Goal: Transaction & Acquisition: Book appointment/travel/reservation

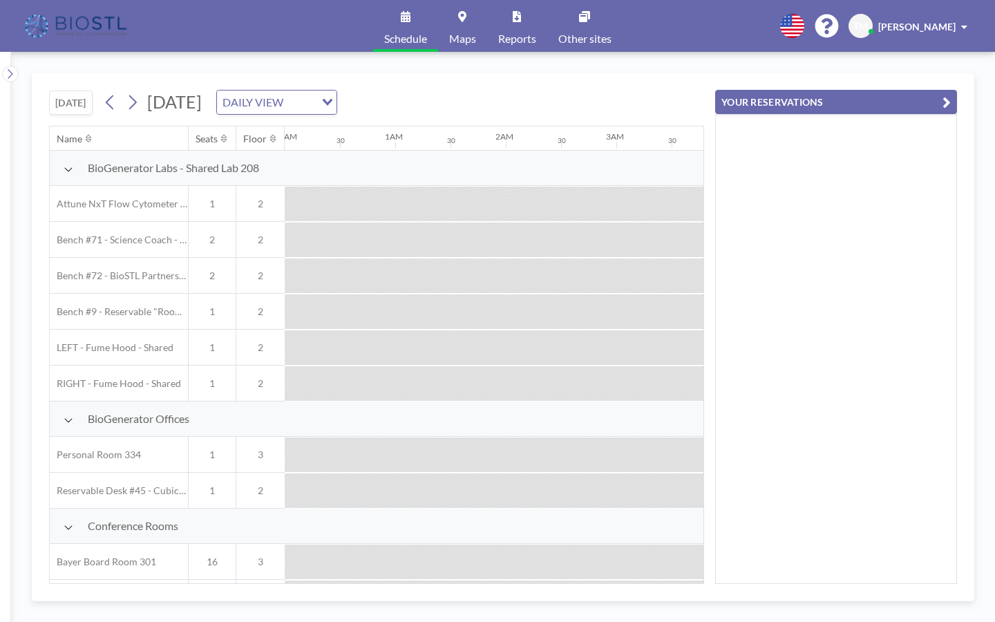
click at [65, 91] on button "[DATE]" at bounding box center [71, 103] width 44 height 24
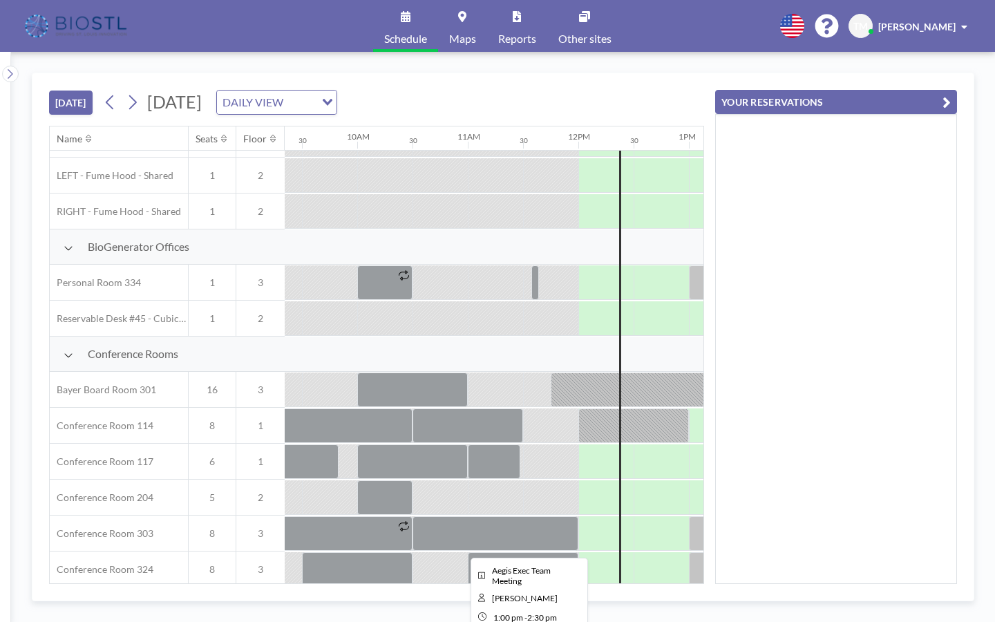
scroll to position [267, 1033]
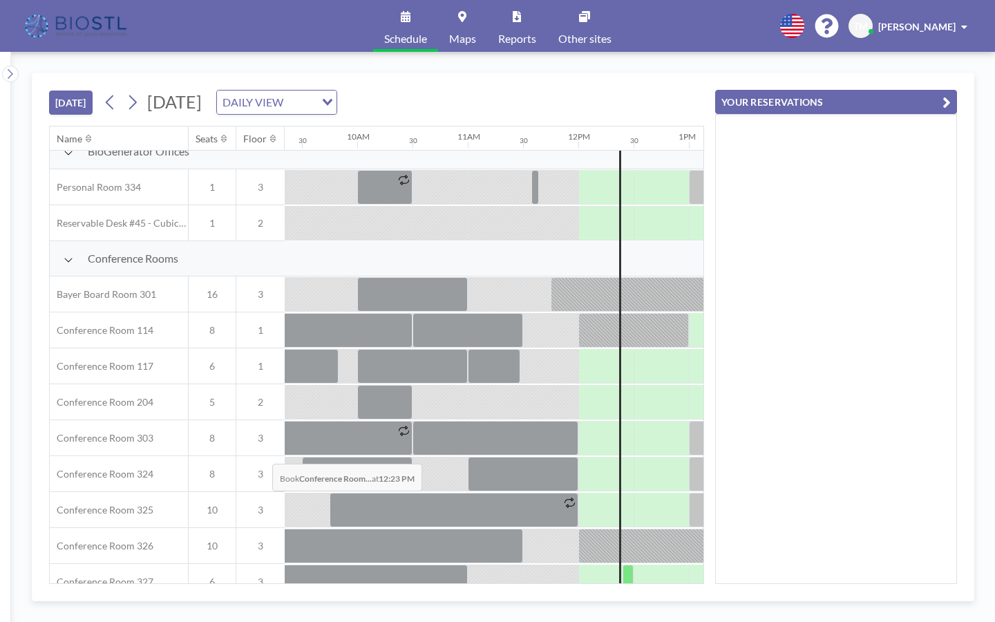
click at [623, 565] on div at bounding box center [628, 582] width 11 height 35
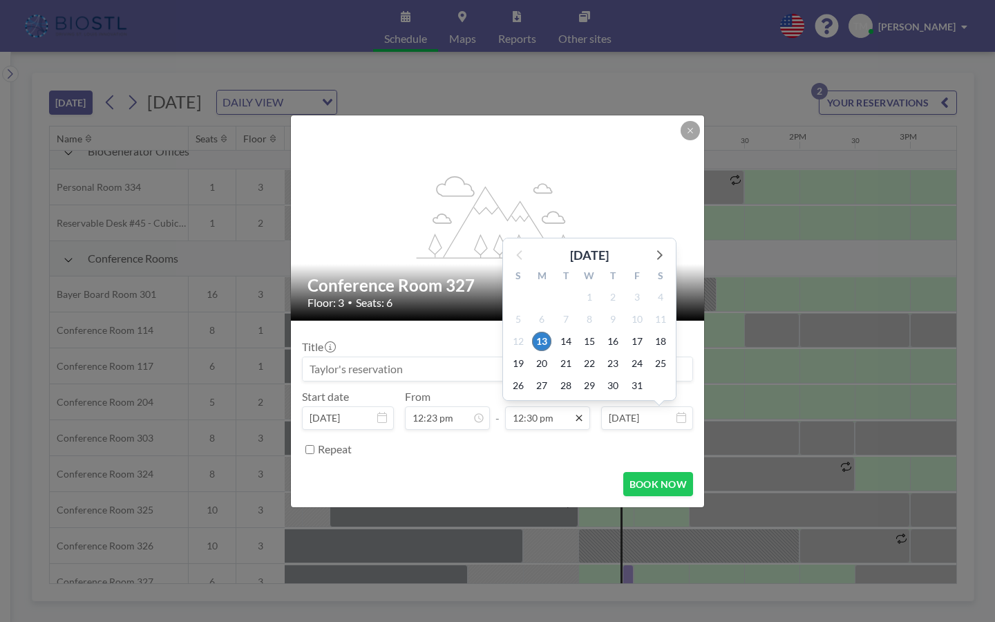
scroll to position [536, 0]
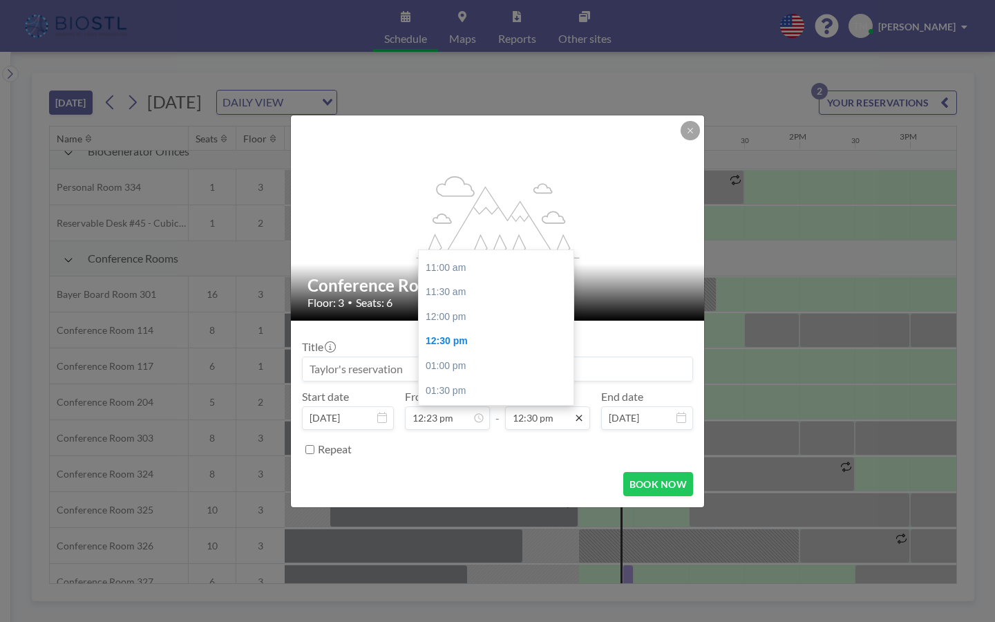
click at [574, 413] on icon at bounding box center [579, 418] width 11 height 11
click at [457, 403] on div "02:00 pm" at bounding box center [496, 415] width 155 height 25
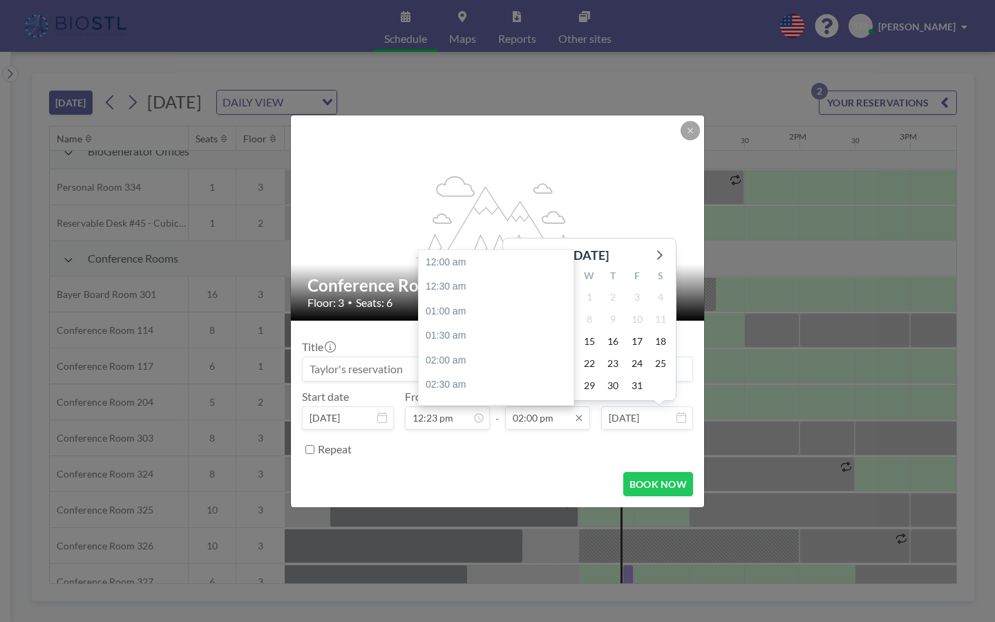
scroll to position [600, 0]
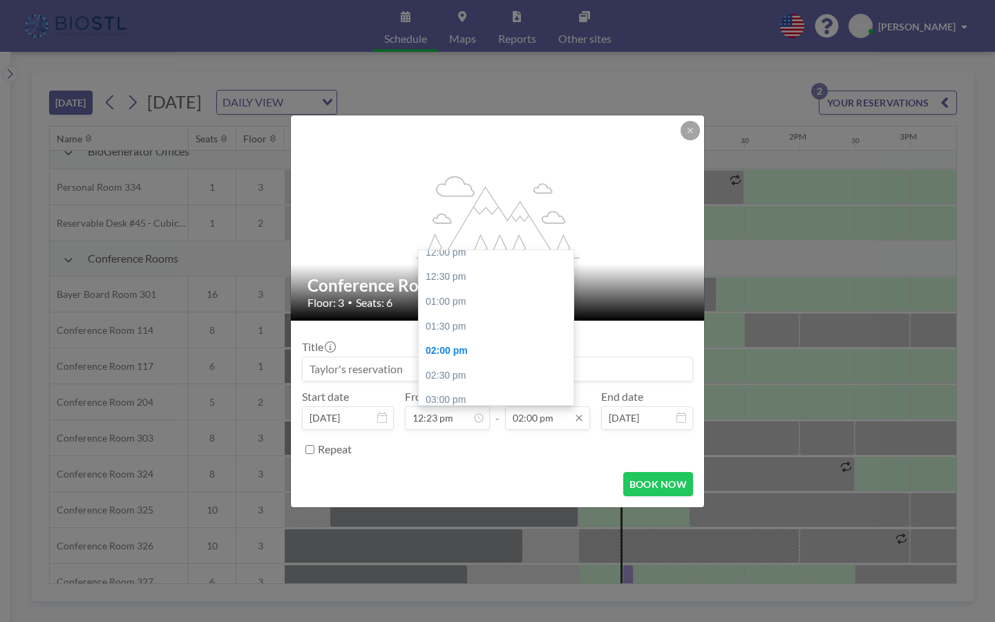
click at [536, 406] on input "02:00 pm" at bounding box center [547, 417] width 85 height 23
click at [460, 437] on div "04:00 pm" at bounding box center [496, 449] width 155 height 25
type input "04:00 pm"
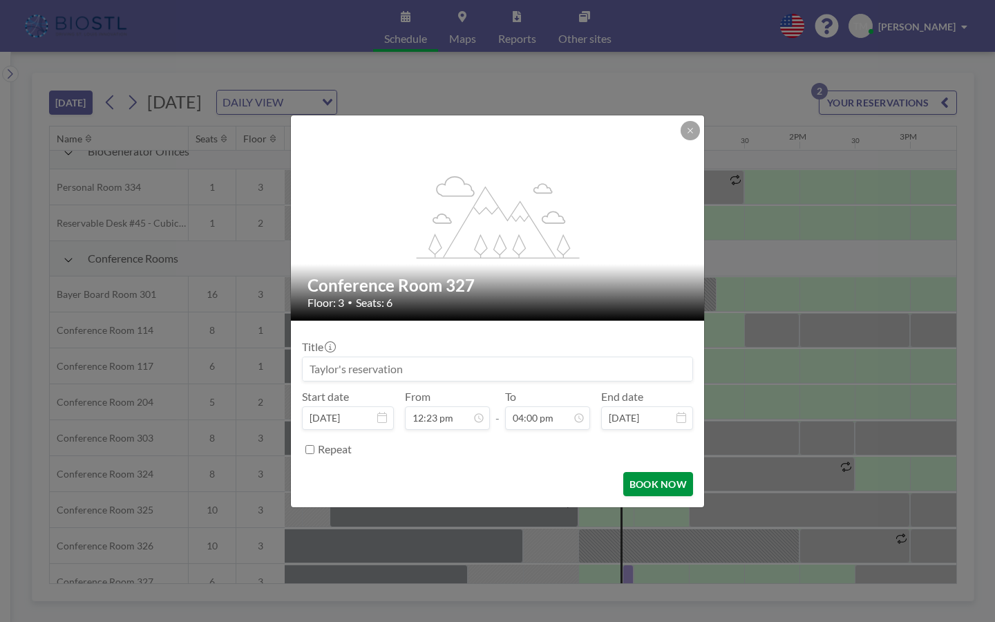
scroll to position [685, 0]
click at [623, 472] on button "BOOK NOW" at bounding box center [658, 484] width 70 height 24
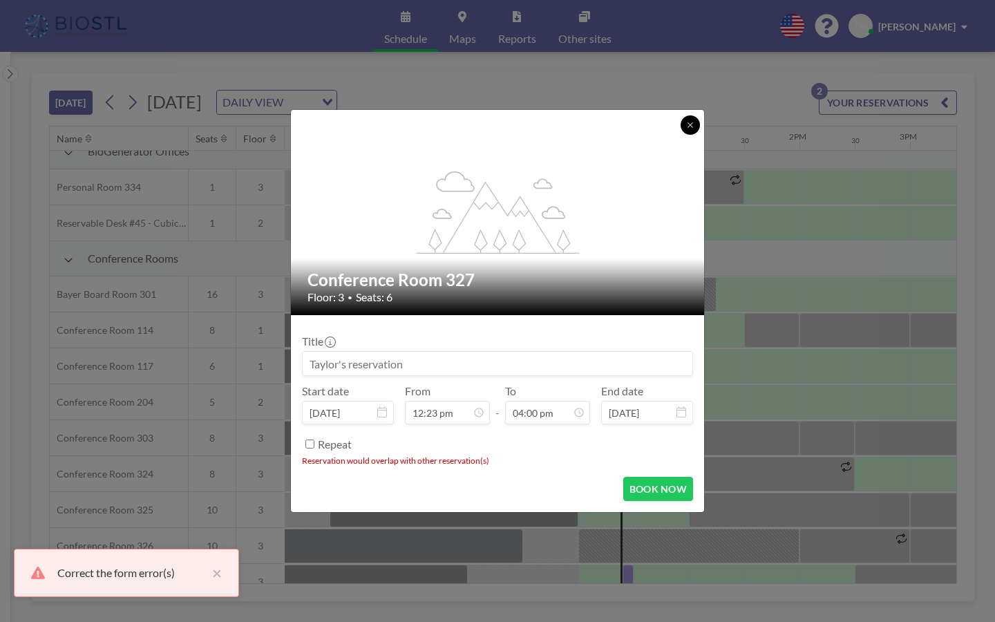
click at [681, 135] on button at bounding box center [690, 124] width 19 height 19
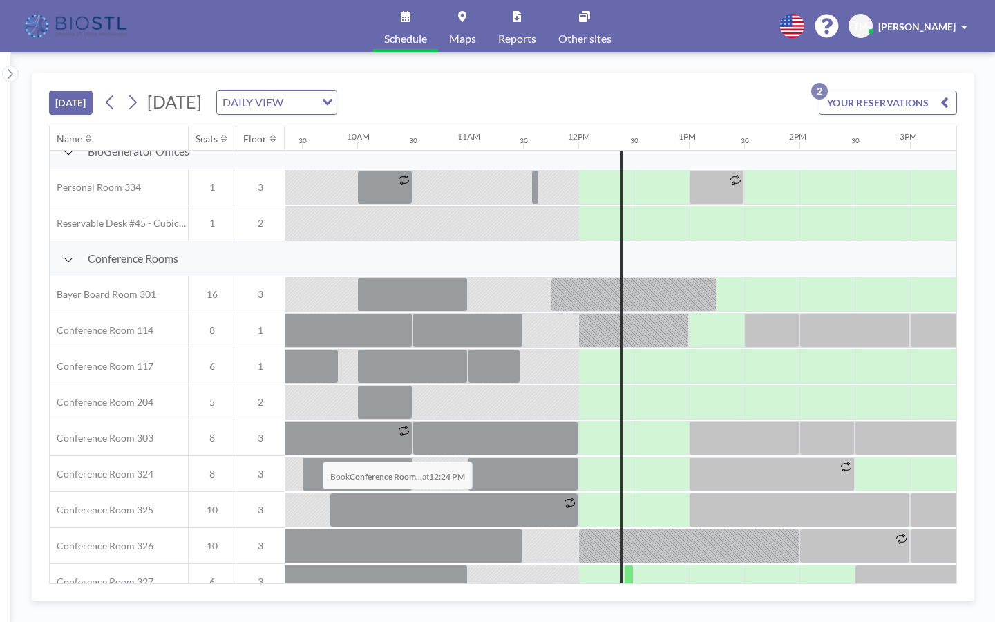
click at [624, 565] on div at bounding box center [629, 582] width 10 height 35
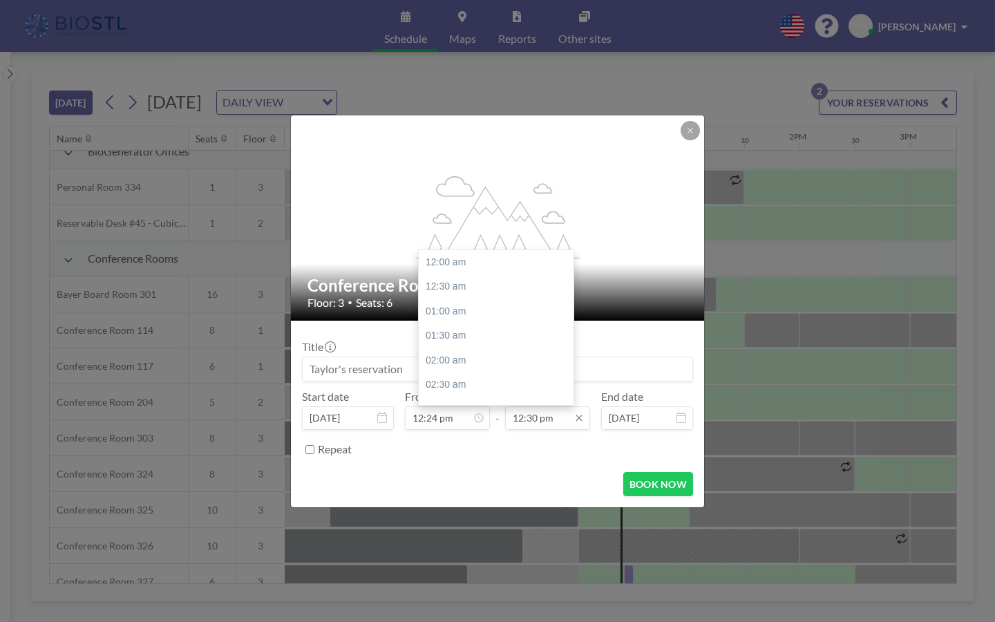
scroll to position [536, 0]
click at [448, 428] on div "02:30 pm" at bounding box center [496, 440] width 155 height 25
type input "02:30 pm"
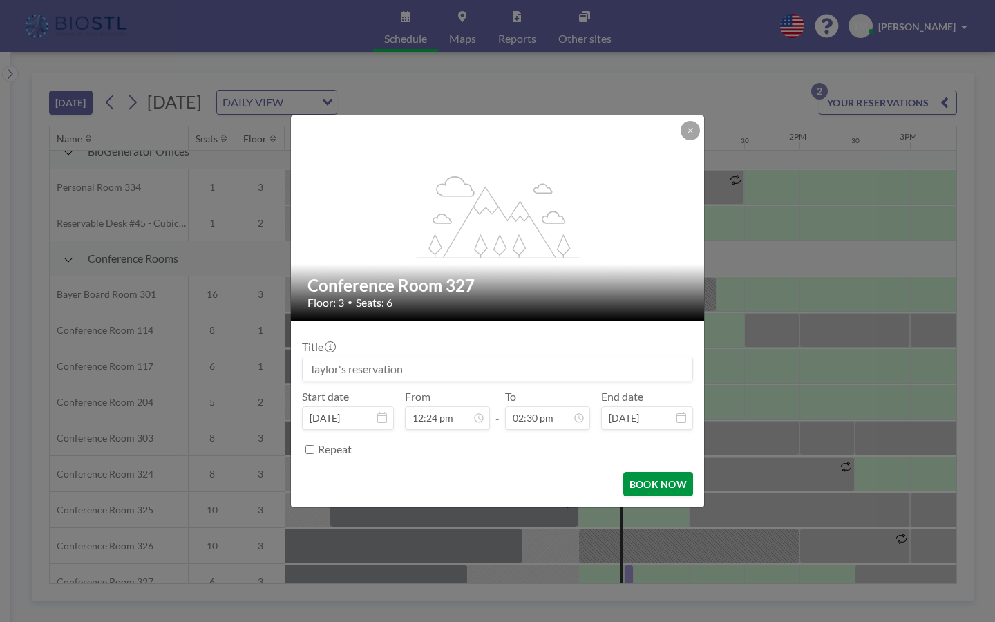
click at [623, 472] on button "BOOK NOW" at bounding box center [658, 484] width 70 height 24
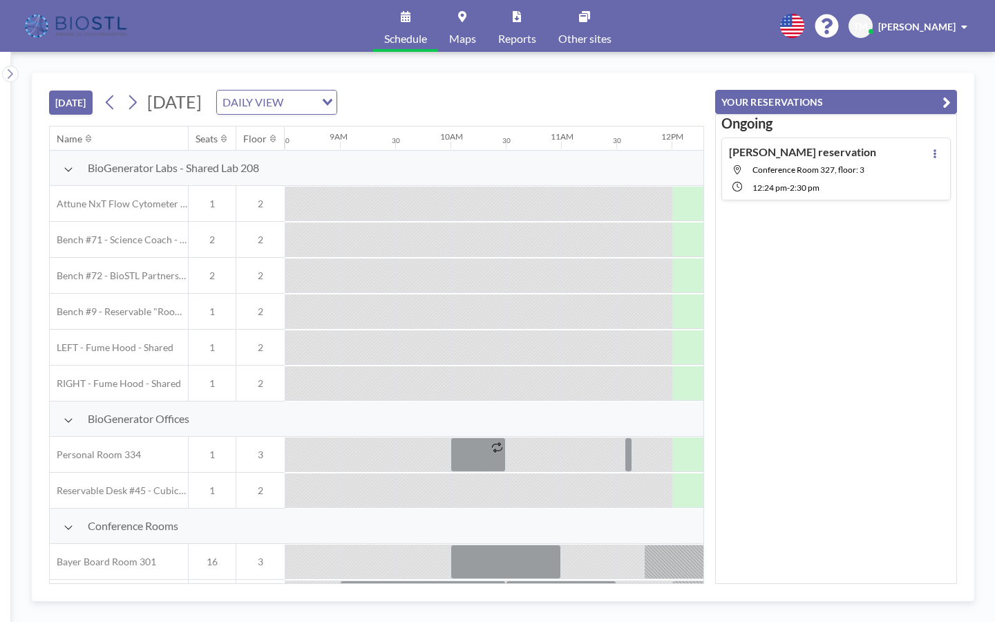
scroll to position [0, 1033]
